Goal: Transaction & Acquisition: Subscribe to service/newsletter

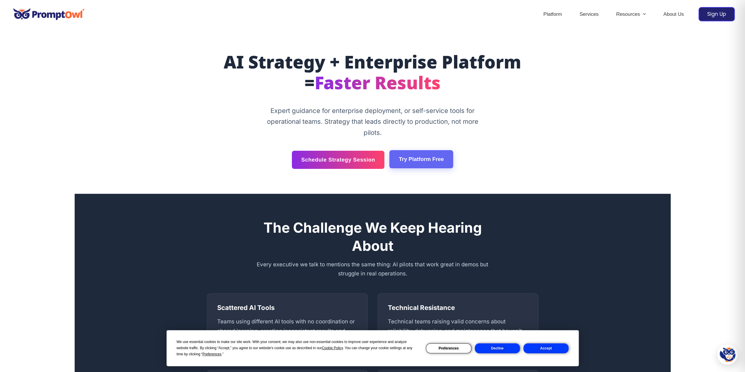
click at [418, 163] on link "Try Platform Free" at bounding box center [422, 159] width 64 height 18
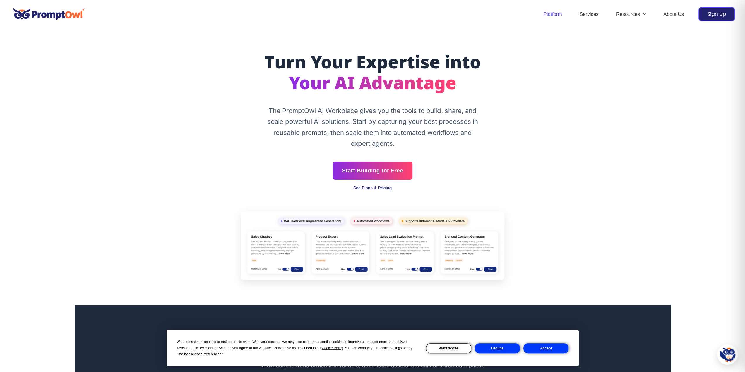
click at [383, 189] on link "See Plans & Pricing" at bounding box center [372, 188] width 39 height 5
